Goal: Find contact information: Find contact information

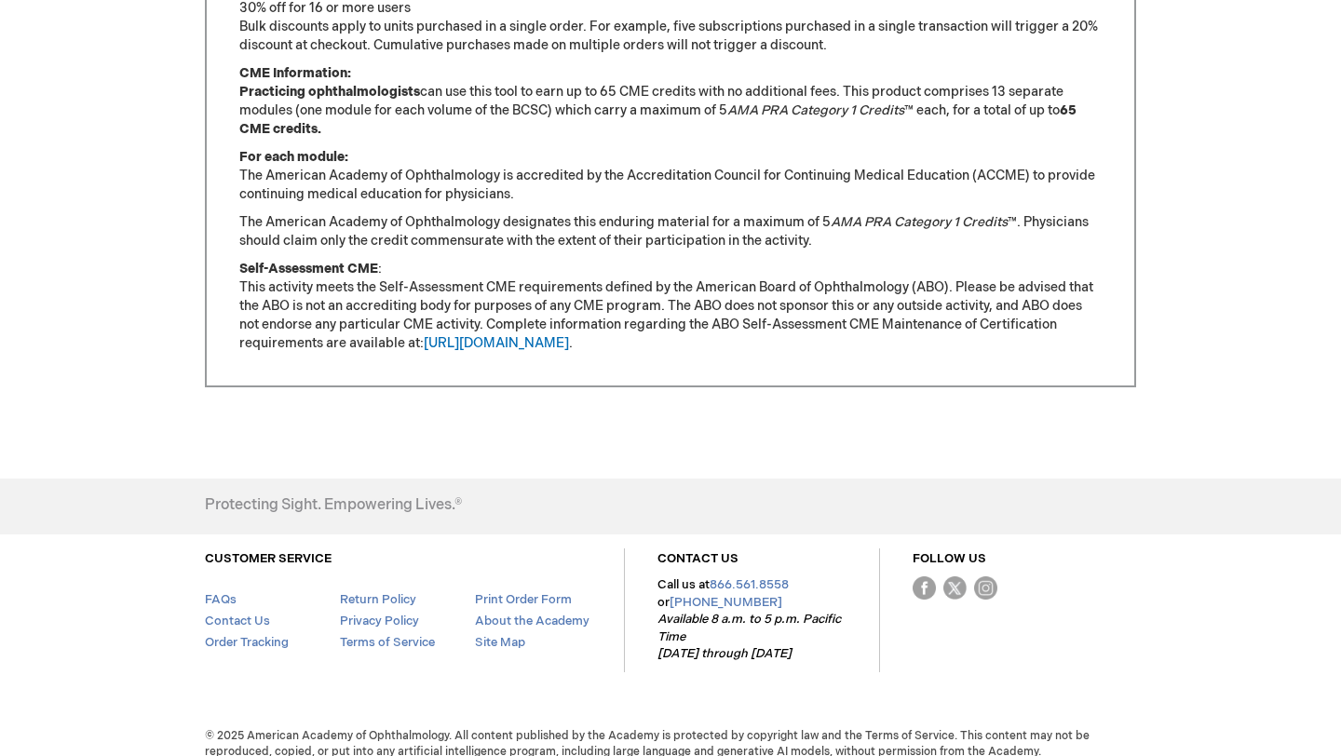
scroll to position [1680, 0]
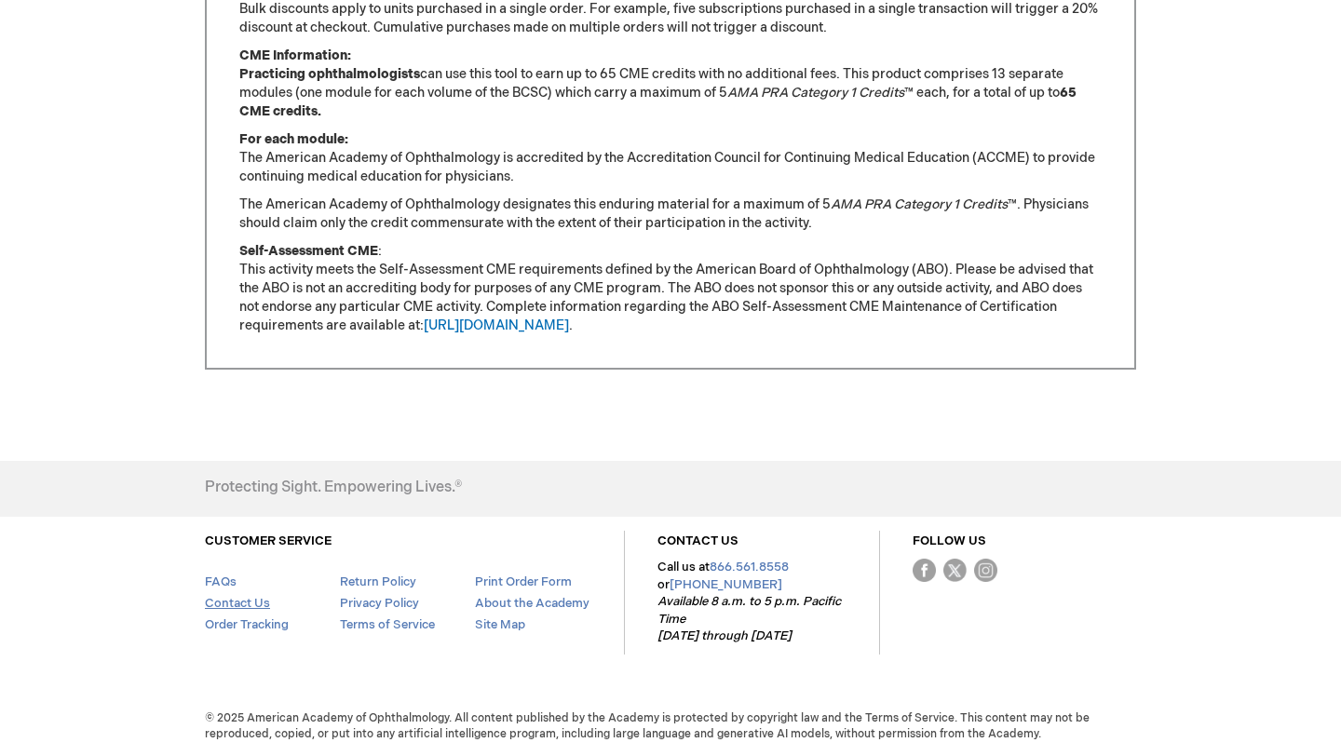
click at [231, 611] on link "Contact Us" at bounding box center [237, 603] width 65 height 15
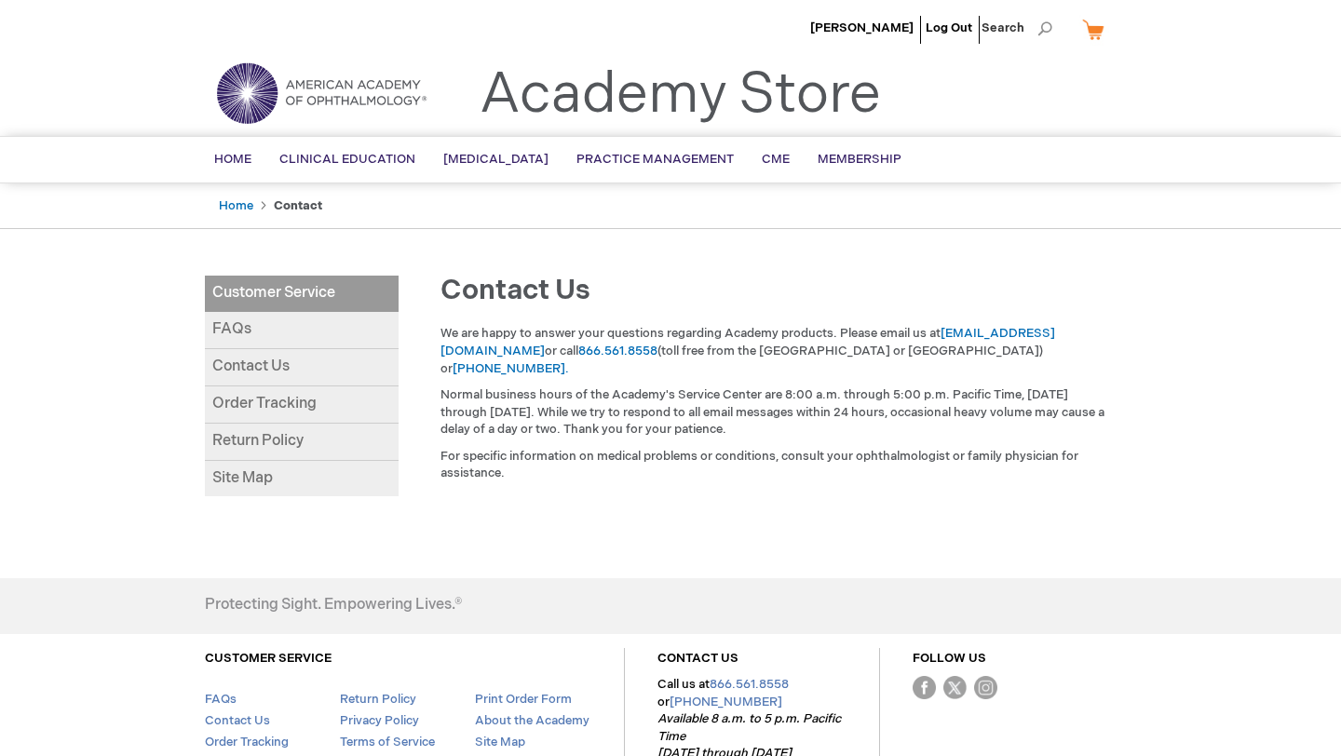
click at [1097, 319] on div "Contact Us Contact Us We are happy to answer your questions regarding Academy p…" at bounding box center [768, 415] width 738 height 279
drag, startPoint x: 1130, startPoint y: 332, endPoint x: 945, endPoint y: 332, distance: 184.4
click at [945, 332] on div "We are happy to answer your questions regarding Academy products. Please email …" at bounding box center [776, 408] width 719 height 167
copy link "[EMAIL_ADDRESS][DOMAIN_NAME]"
